Goal: Task Accomplishment & Management: Use online tool/utility

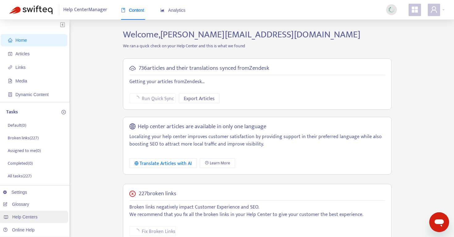
click at [27, 217] on span "Help Centers" at bounding box center [24, 217] width 25 height 5
click at [36, 218] on span "Help Centers" at bounding box center [24, 217] width 25 height 5
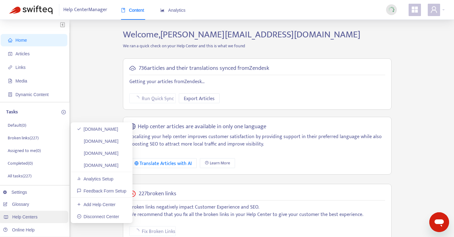
click at [33, 216] on span "Help Centers" at bounding box center [24, 217] width 25 height 5
click at [108, 163] on link "[DOMAIN_NAME]" at bounding box center [98, 165] width 42 height 5
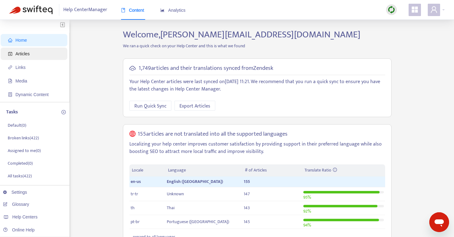
click at [38, 52] on span "Articles" at bounding box center [35, 54] width 54 height 12
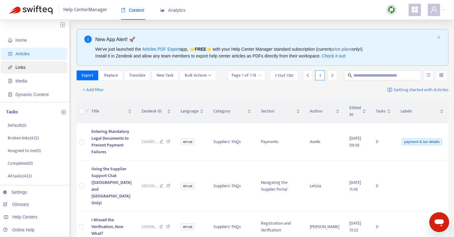
click at [29, 70] on span "Links" at bounding box center [35, 67] width 54 height 12
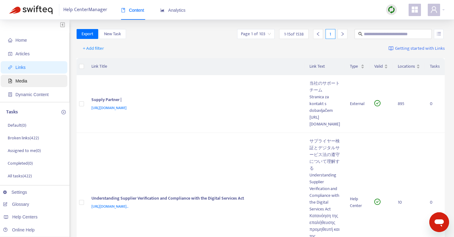
click at [27, 83] on span "Media" at bounding box center [35, 81] width 54 height 12
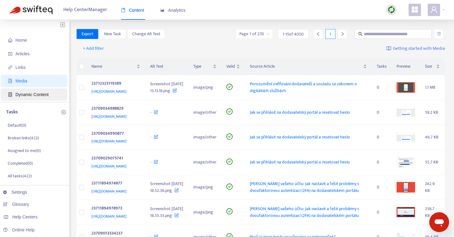
click at [25, 95] on span "Dynamic Content" at bounding box center [31, 94] width 33 height 5
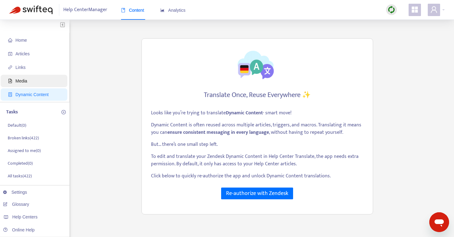
click at [23, 79] on span "Media" at bounding box center [21, 81] width 12 height 5
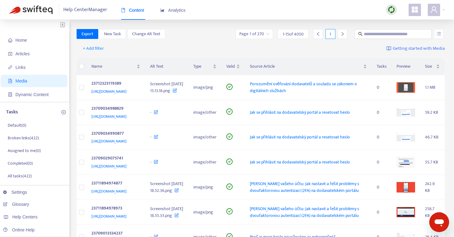
click at [19, 47] on ul "Home Articles Links Media Dynamic Content" at bounding box center [35, 67] width 70 height 69
click at [19, 43] on span "Home" at bounding box center [35, 40] width 54 height 12
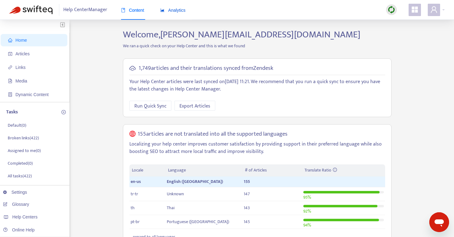
click at [183, 8] on span "Analytics" at bounding box center [172, 10] width 25 height 5
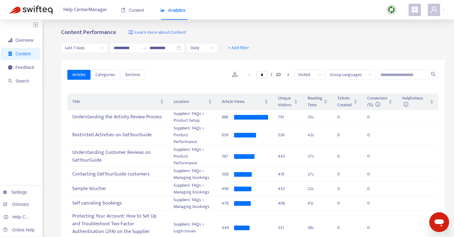
click at [205, 46] on span "Daily" at bounding box center [202, 47] width 23 height 9
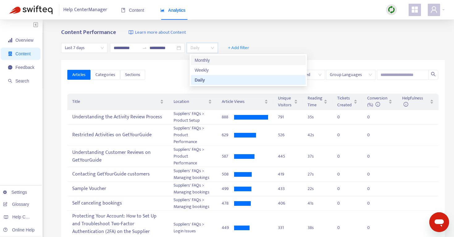
click at [203, 62] on div "Monthly" at bounding box center [249, 60] width 108 height 7
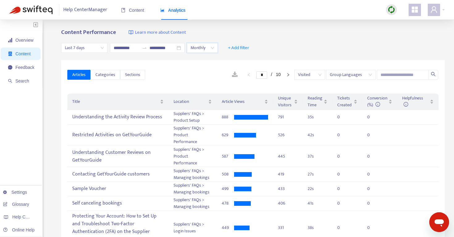
click at [77, 47] on span "Last 7 days" at bounding box center [84, 47] width 39 height 9
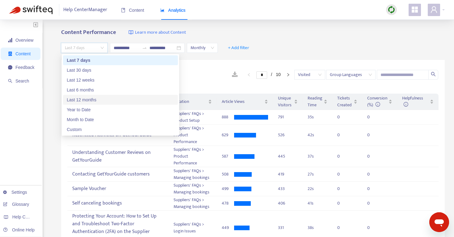
click at [97, 99] on div "Last 12 months" at bounding box center [121, 99] width 108 height 7
type input "**********"
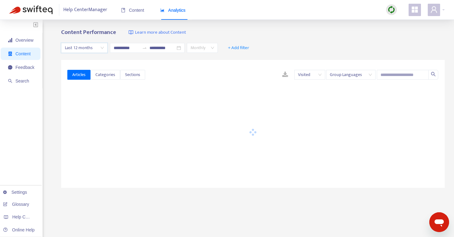
click at [208, 50] on span "Monthly" at bounding box center [202, 47] width 23 height 9
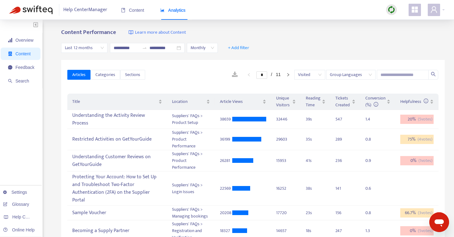
click at [252, 21] on div "**********" at bounding box center [227, 230] width 454 height 420
click at [105, 78] on span "Categories" at bounding box center [106, 74] width 20 height 7
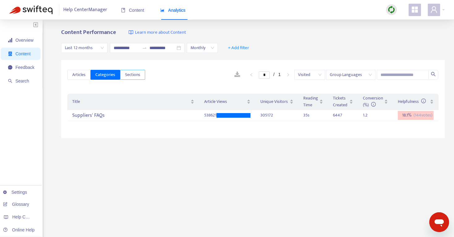
click at [133, 75] on span "Sections" at bounding box center [132, 74] width 15 height 7
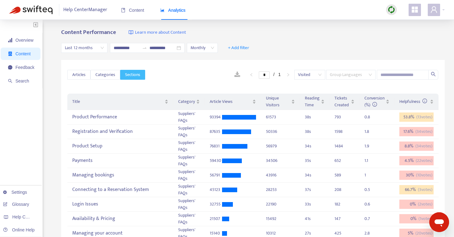
click at [356, 77] on span "Group Languages" at bounding box center [351, 74] width 42 height 9
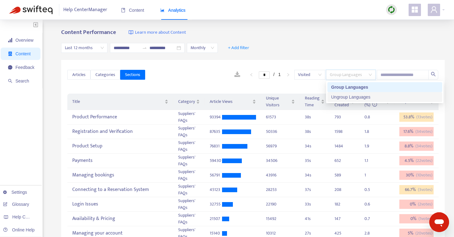
click at [353, 98] on div "Ungroup Languages" at bounding box center [385, 97] width 108 height 7
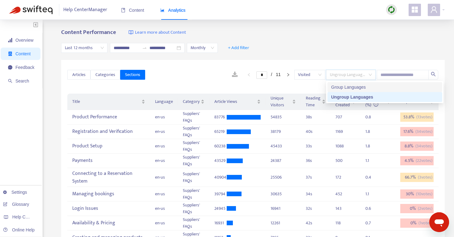
click at [354, 88] on div "Group Languages" at bounding box center [385, 87] width 108 height 7
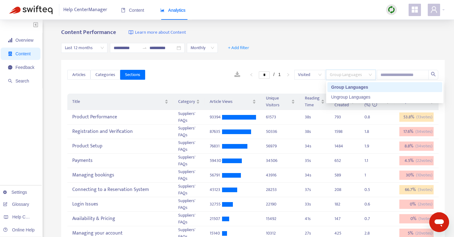
click at [326, 55] on div "**********" at bounding box center [253, 48] width 384 height 24
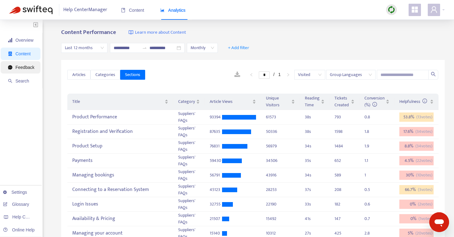
click at [26, 67] on span "Feedback" at bounding box center [24, 67] width 19 height 5
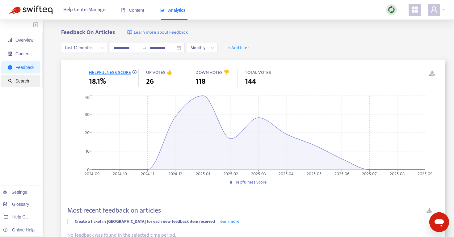
click at [28, 81] on span "Search" at bounding box center [22, 81] width 14 height 5
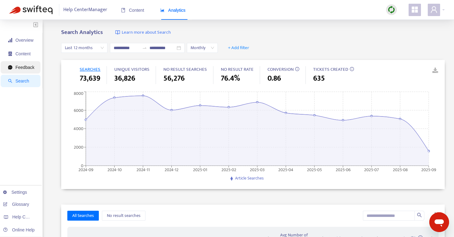
click at [31, 64] on span "Feedback" at bounding box center [21, 67] width 26 height 12
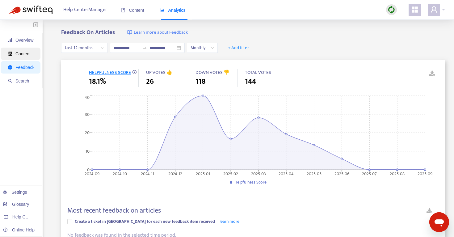
click at [22, 53] on span "Content" at bounding box center [22, 53] width 15 height 5
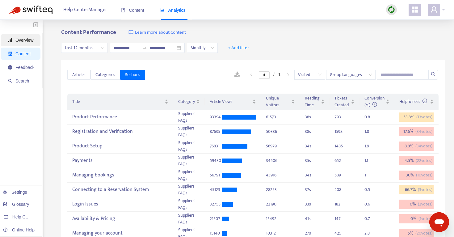
click at [22, 43] on span "Overview" at bounding box center [21, 40] width 26 height 12
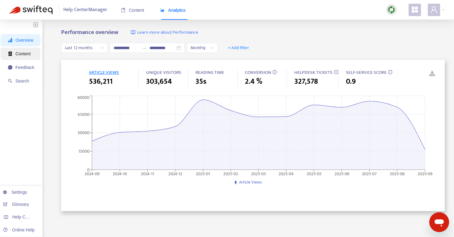
click at [22, 56] on span "Content" at bounding box center [22, 53] width 15 height 5
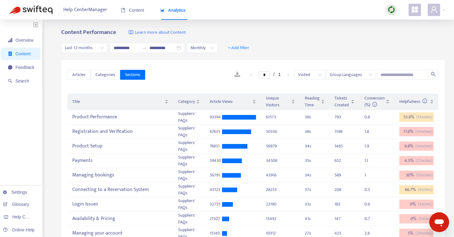
click at [306, 72] on span "Visited" at bounding box center [309, 74] width 23 height 9
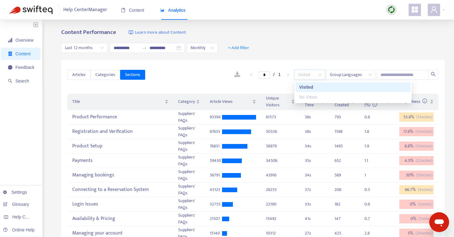
click at [321, 60] on div "Articles Categories Sections * / 1 Visited Group Languages Title Category Artic…" at bounding box center [253, 197] width 384 height 275
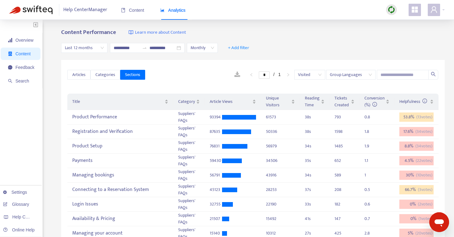
click at [338, 74] on span "Group Languages" at bounding box center [351, 74] width 42 height 9
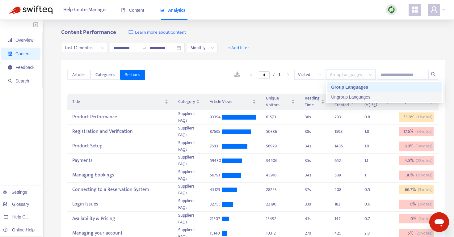
click at [335, 100] on div "Ungroup Languages" at bounding box center [385, 97] width 108 height 7
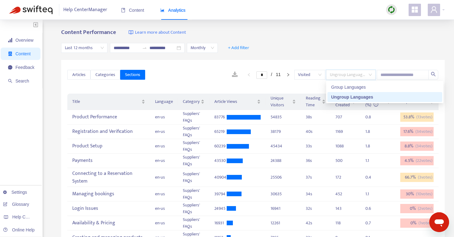
click at [245, 59] on div "**********" at bounding box center [253, 48] width 384 height 24
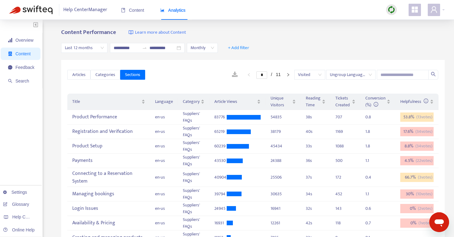
click at [234, 77] on link at bounding box center [235, 74] width 18 height 9
click at [288, 75] on icon "right" at bounding box center [289, 75] width 4 height 4
type input "*"
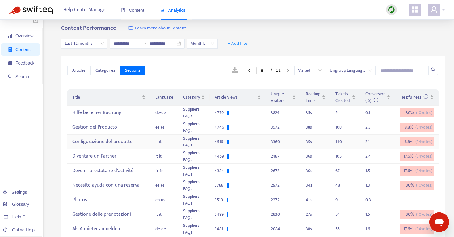
scroll to position [4, 0]
